Goal: Book appointment/travel/reservation

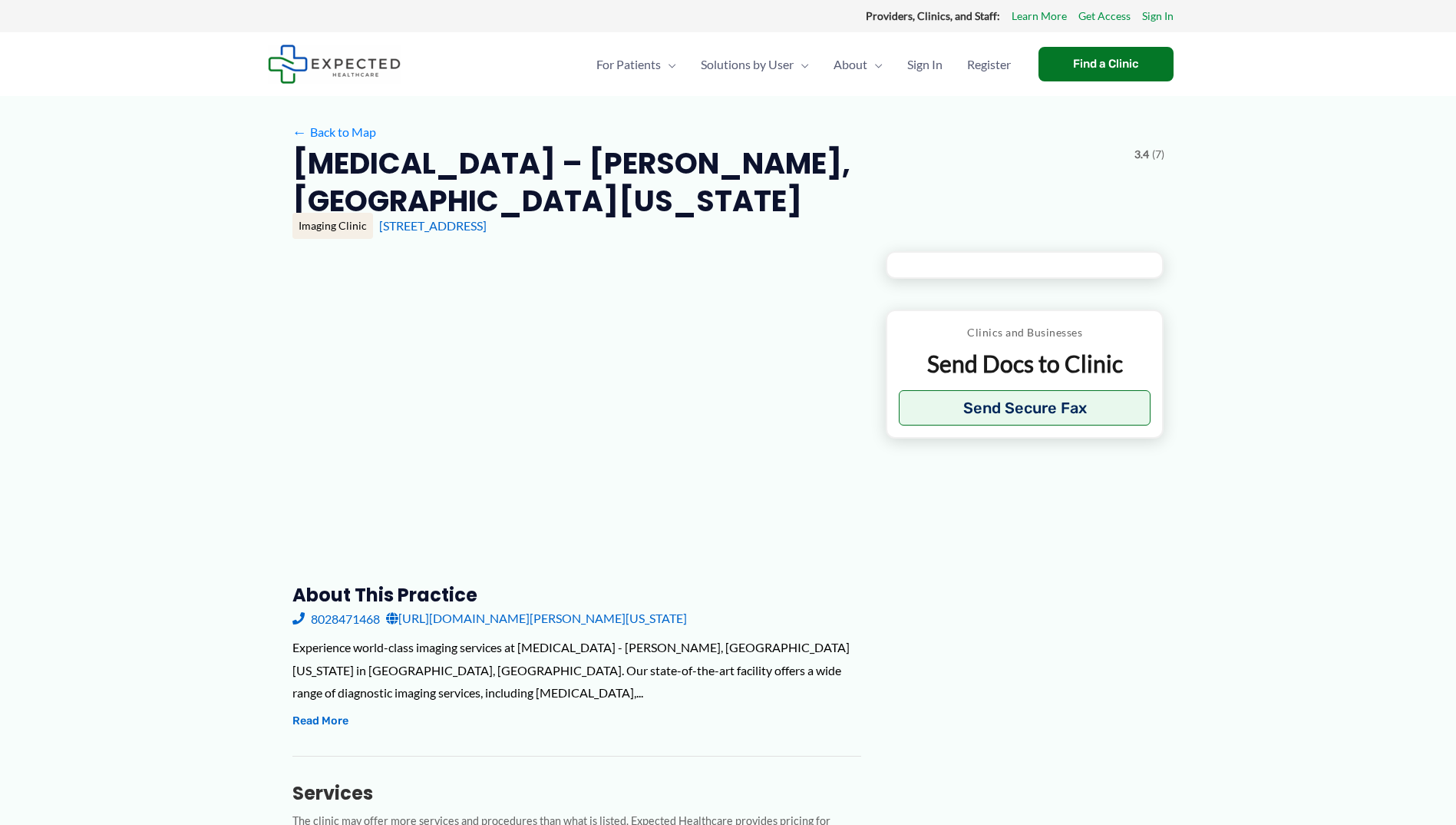
type input "**********"
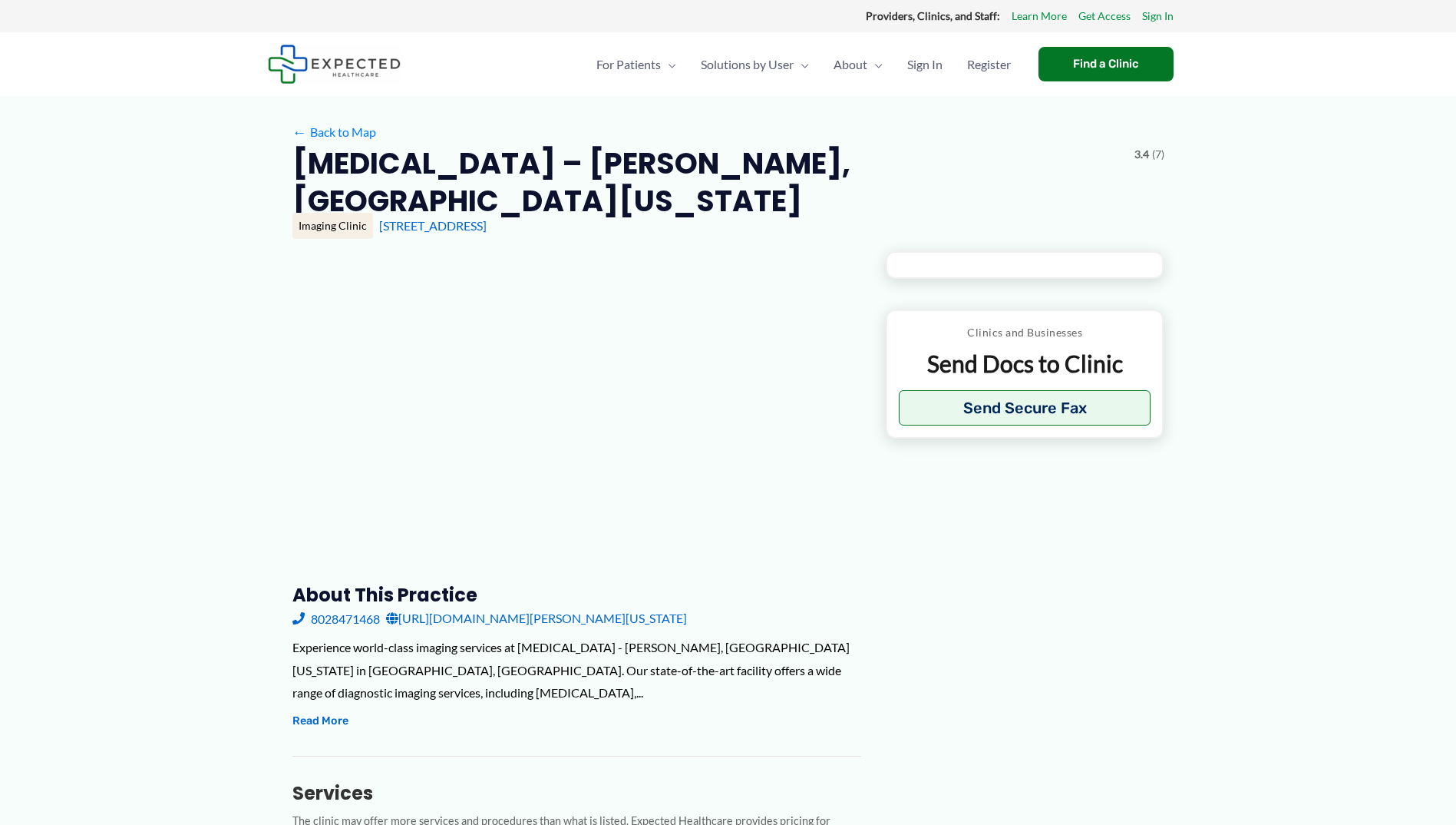
type input "**********"
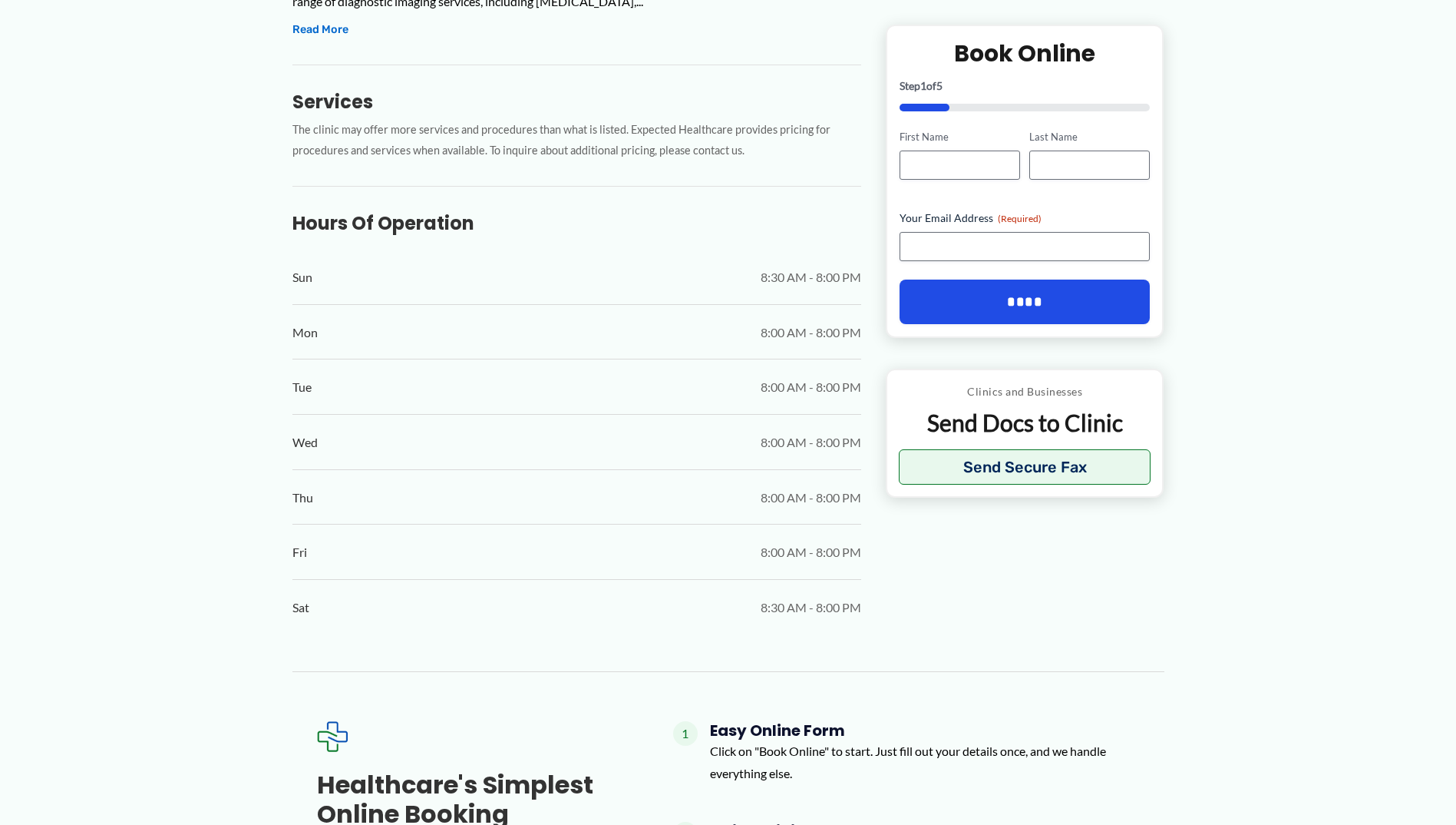
scroll to position [307, 0]
